Goal: Entertainment & Leisure: Consume media (video, audio)

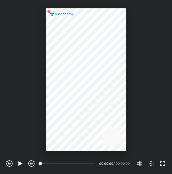
scroll to position [174, 172]
click at [19, 166] on icon "button" at bounding box center [20, 164] width 6 height 6
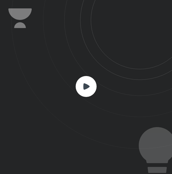
click at [84, 93] on rect at bounding box center [86, 86] width 21 height 21
click at [88, 82] on rect at bounding box center [86, 86] width 21 height 21
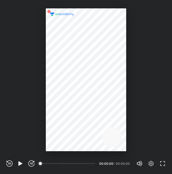
click at [15, 164] on div "REWIND (J) PLAY (K) FORWARD (L)" at bounding box center [20, 164] width 28 height 6
click at [22, 164] on icon "button" at bounding box center [20, 163] width 4 height 4
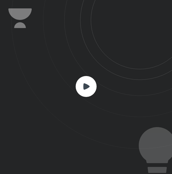
click at [95, 82] on rect at bounding box center [86, 86] width 21 height 21
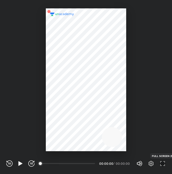
click at [163, 161] on icon "button" at bounding box center [163, 164] width 6 height 6
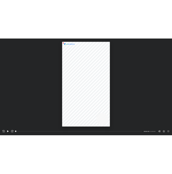
scroll to position [249, 443]
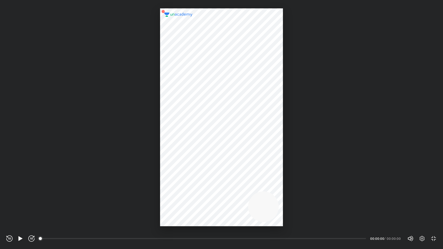
click at [172, 137] on div at bounding box center [221, 117] width 123 height 218
click at [33, 174] on icon "button" at bounding box center [31, 239] width 6 height 6
click at [172, 174] on icon "button" at bounding box center [422, 239] width 6 height 6
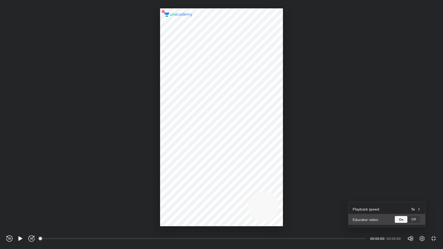
click at [172, 174] on div "Off" at bounding box center [414, 219] width 13 height 7
click at [20, 174] on div at bounding box center [221, 124] width 443 height 249
click at [20, 174] on icon "button" at bounding box center [20, 239] width 6 height 6
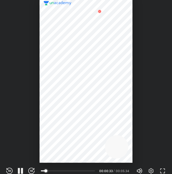
scroll to position [174, 172]
